Goal: Task Accomplishment & Management: Complete application form

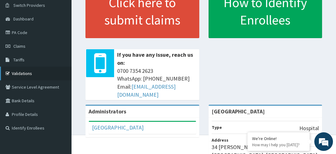
scroll to position [50, 0]
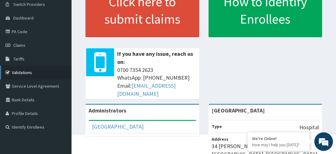
click at [36, 125] on link "Identify Enrollees" at bounding box center [35, 127] width 71 height 14
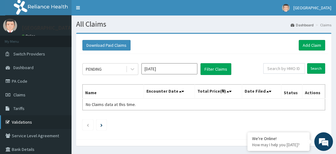
click at [26, 122] on link "Validations" at bounding box center [35, 122] width 71 height 14
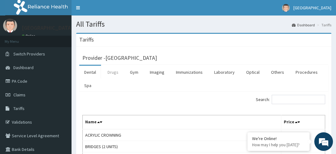
click at [112, 71] on link "Drugs" at bounding box center [112, 72] width 21 height 13
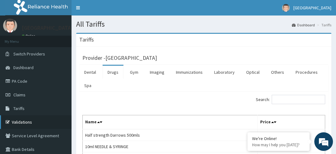
click at [31, 123] on link "Validations" at bounding box center [35, 122] width 71 height 14
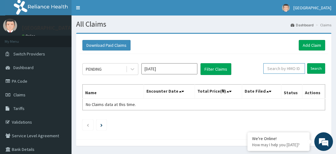
click at [278, 66] on input "text" at bounding box center [284, 68] width 42 height 11
click at [314, 71] on input "Search" at bounding box center [316, 68] width 18 height 11
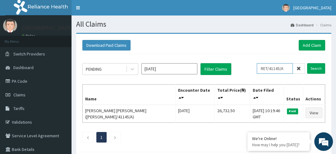
click at [288, 69] on input "RET/41145/A" at bounding box center [274, 68] width 36 height 11
type input "R"
type input "TOO/10206/A"
click at [312, 70] on input "Search" at bounding box center [316, 68] width 18 height 11
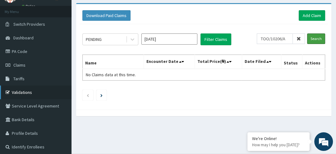
scroll to position [40, 0]
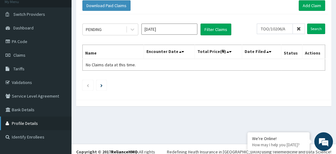
click at [39, 124] on link "Profile Details" at bounding box center [35, 124] width 71 height 14
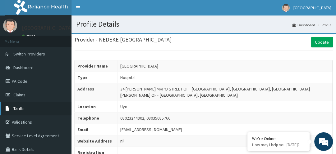
click at [33, 106] on link "Tariffs" at bounding box center [35, 109] width 71 height 14
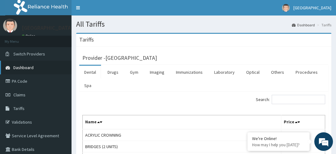
click at [37, 65] on link "Dashboard" at bounding box center [35, 68] width 71 height 14
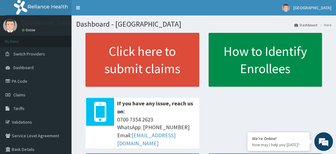
click at [239, 67] on link "How to Identify Enrollees" at bounding box center [265, 60] width 114 height 54
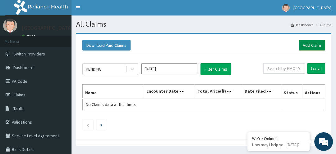
click at [318, 43] on link "Add Claim" at bounding box center [311, 45] width 26 height 11
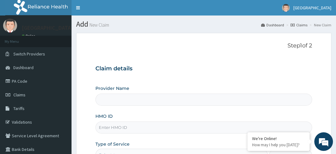
type input "[GEOGRAPHIC_DATA]"
click at [151, 127] on input "HMO ID" at bounding box center [203, 128] width 216 height 12
type input "RET/41145/A"
drag, startPoint x: 197, startPoint y: 134, endPoint x: 184, endPoint y: 66, distance: 68.6
click at [184, 66] on h3 "Claim details" at bounding box center [203, 68] width 216 height 7
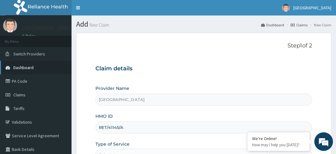
click at [52, 63] on link "Dashboard" at bounding box center [35, 68] width 71 height 14
click at [29, 120] on link "Validations" at bounding box center [35, 122] width 71 height 14
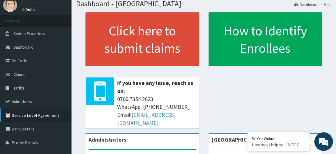
scroll to position [20, 0]
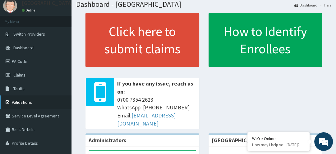
click at [33, 103] on link "Validations" at bounding box center [35, 103] width 71 height 14
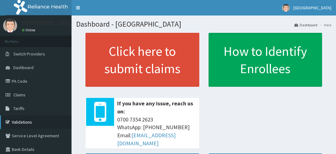
click at [25, 122] on link "Validations" at bounding box center [35, 122] width 71 height 14
